Goal: Task Accomplishment & Management: Use online tool/utility

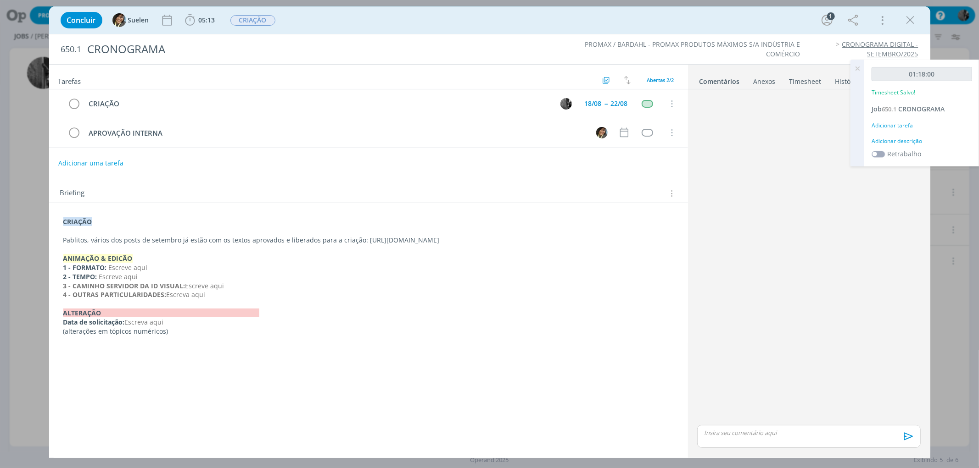
click at [450, 21] on div "Concluir Suelen 05:13 Iniciar Apontar Data * [DATE] Horas * 00:00 Tarefa Seleci…" at bounding box center [489, 20] width 867 height 22
click at [906, 21] on icon "dialog" at bounding box center [910, 20] width 14 height 14
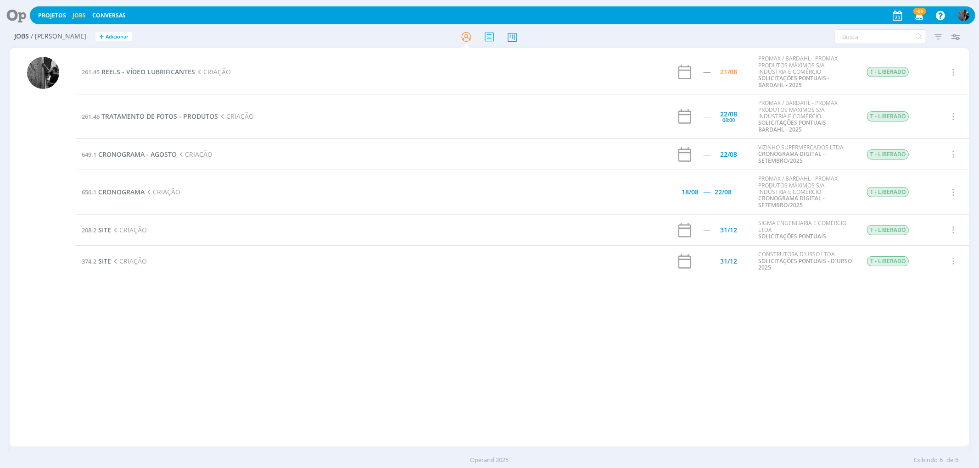
click at [117, 191] on span "CRONOGRAMA" at bounding box center [121, 192] width 46 height 9
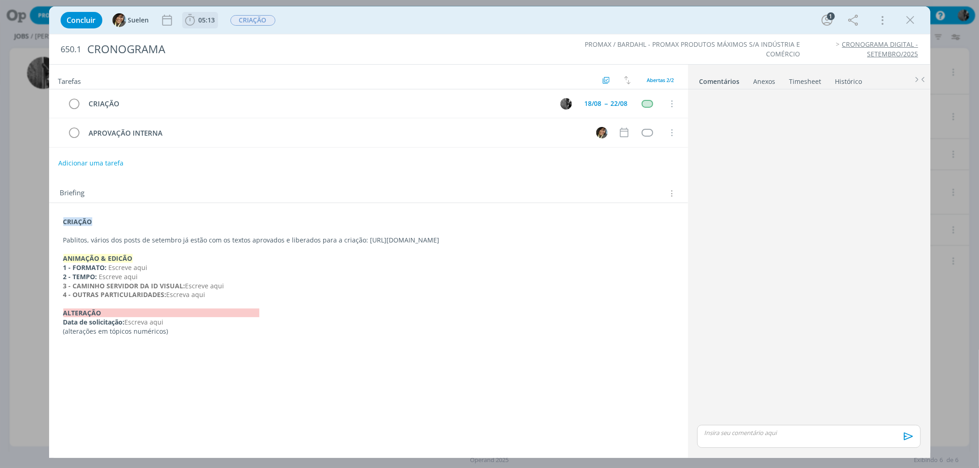
click at [195, 17] on icon "dialog" at bounding box center [190, 20] width 14 height 14
click at [211, 40] on span "Iniciar" at bounding box center [220, 40] width 19 height 6
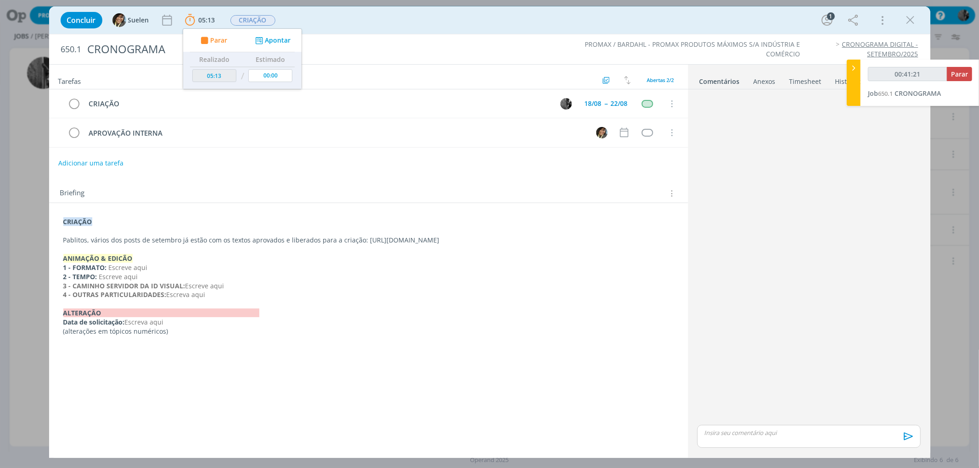
type input "00:42:21"
